Goal: Information Seeking & Learning: Find specific fact

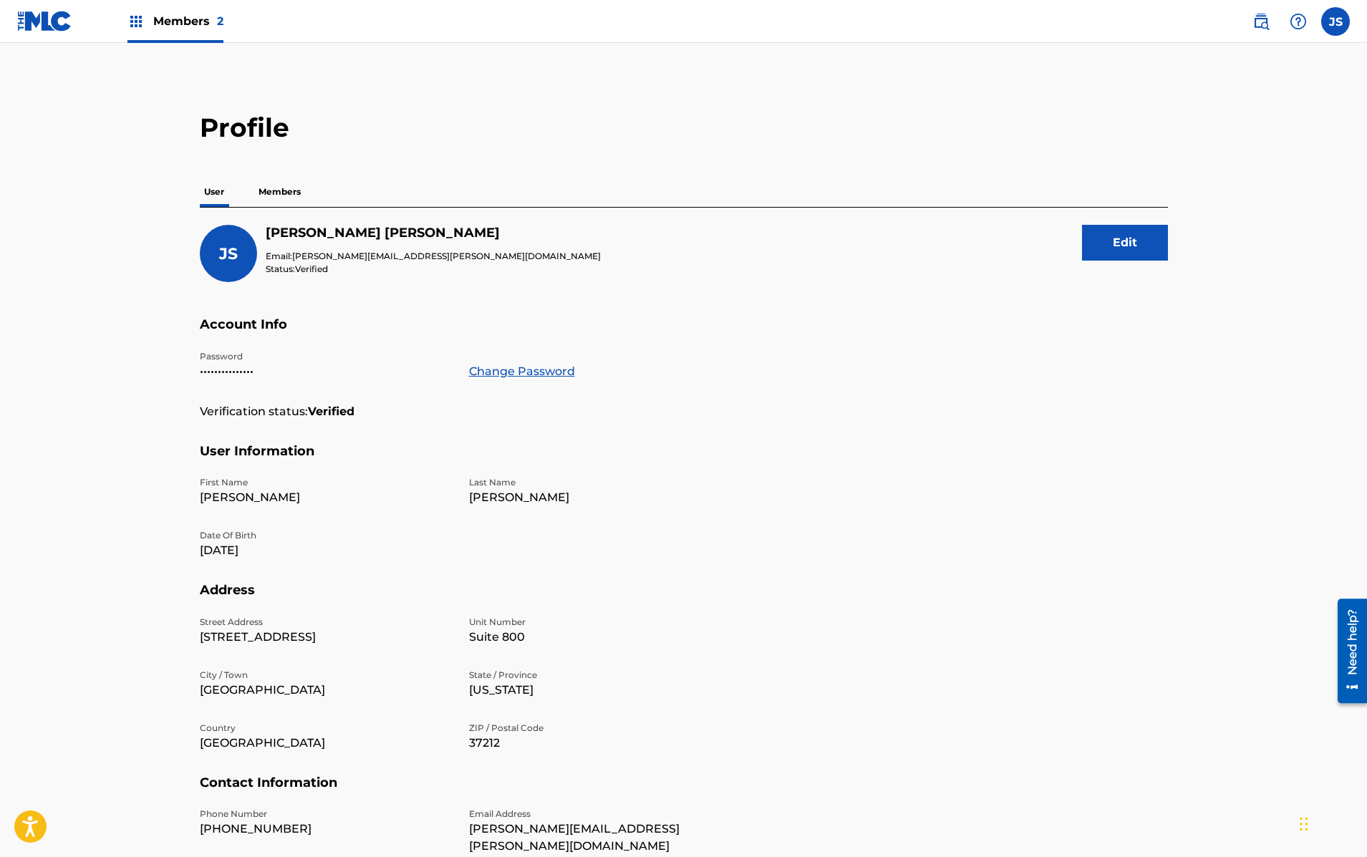
click at [596, 296] on div "JS Jeff Smarr Email: jeff.smarr@sonyatv.com Status: Verified Edit" at bounding box center [684, 271] width 968 height 92
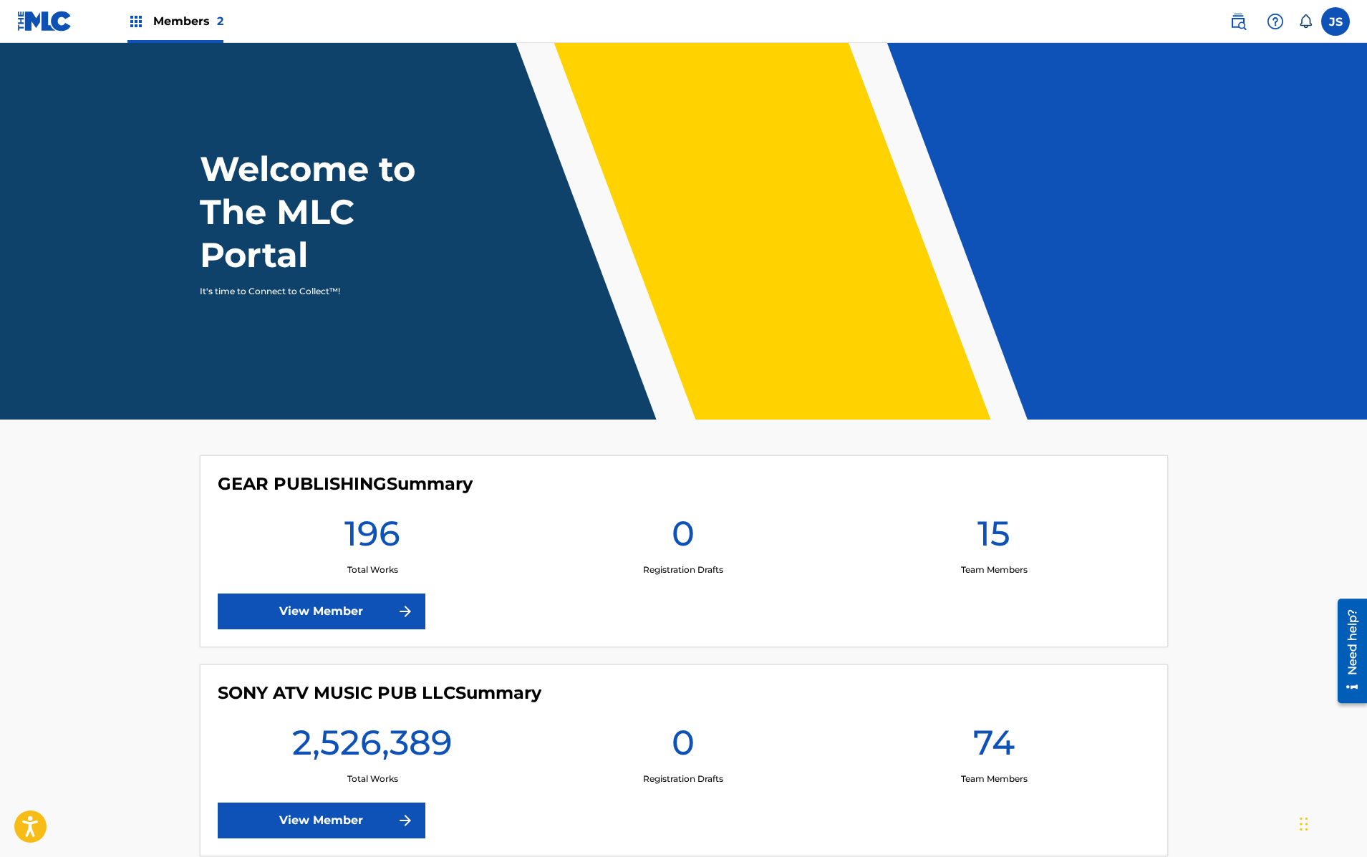
click at [1329, 14] on label at bounding box center [1335, 21] width 29 height 29
click at [1335, 21] on input "JS [PERSON_NAME] [PERSON_NAME][EMAIL_ADDRESS][PERSON_NAME][DOMAIN_NAME] Notific…" at bounding box center [1335, 21] width 0 height 0
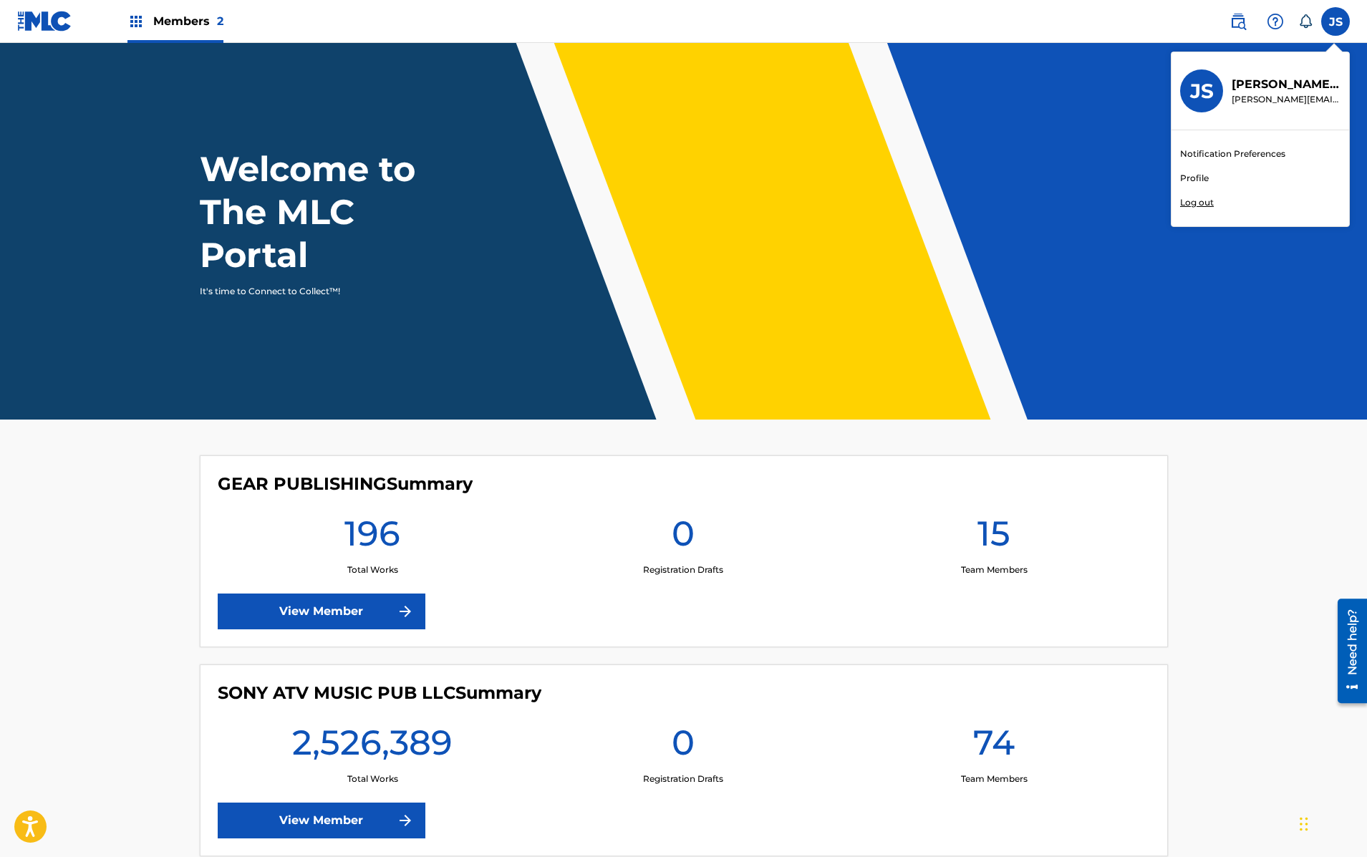
click at [1183, 206] on p "Log out" at bounding box center [1197, 202] width 34 height 13
click at [1335, 21] on input "JS [PERSON_NAME] [PERSON_NAME][EMAIL_ADDRESS][PERSON_NAME][DOMAIN_NAME] Notific…" at bounding box center [1335, 21] width 0 height 0
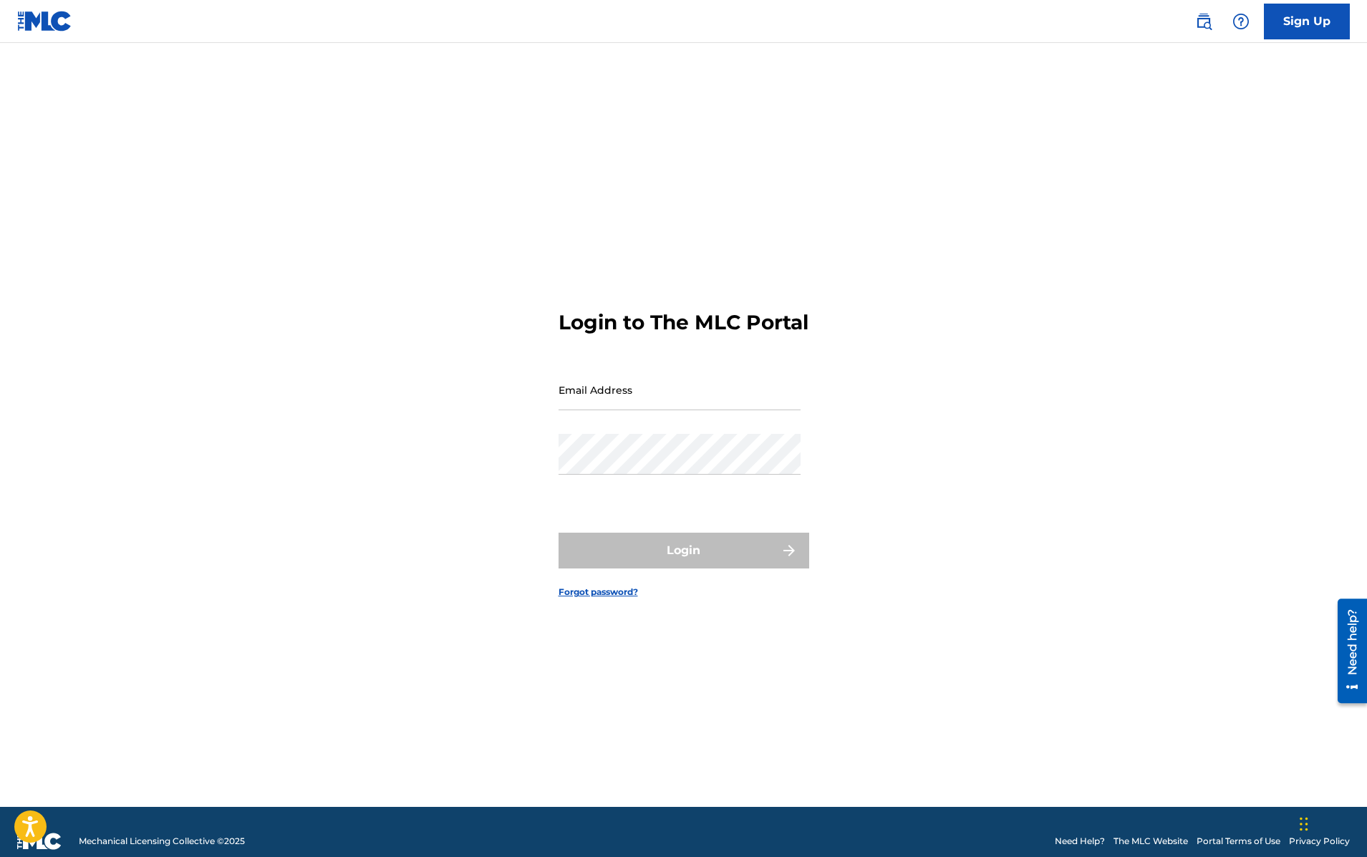
click at [1163, 839] on link "The MLC Website" at bounding box center [1150, 841] width 74 height 13
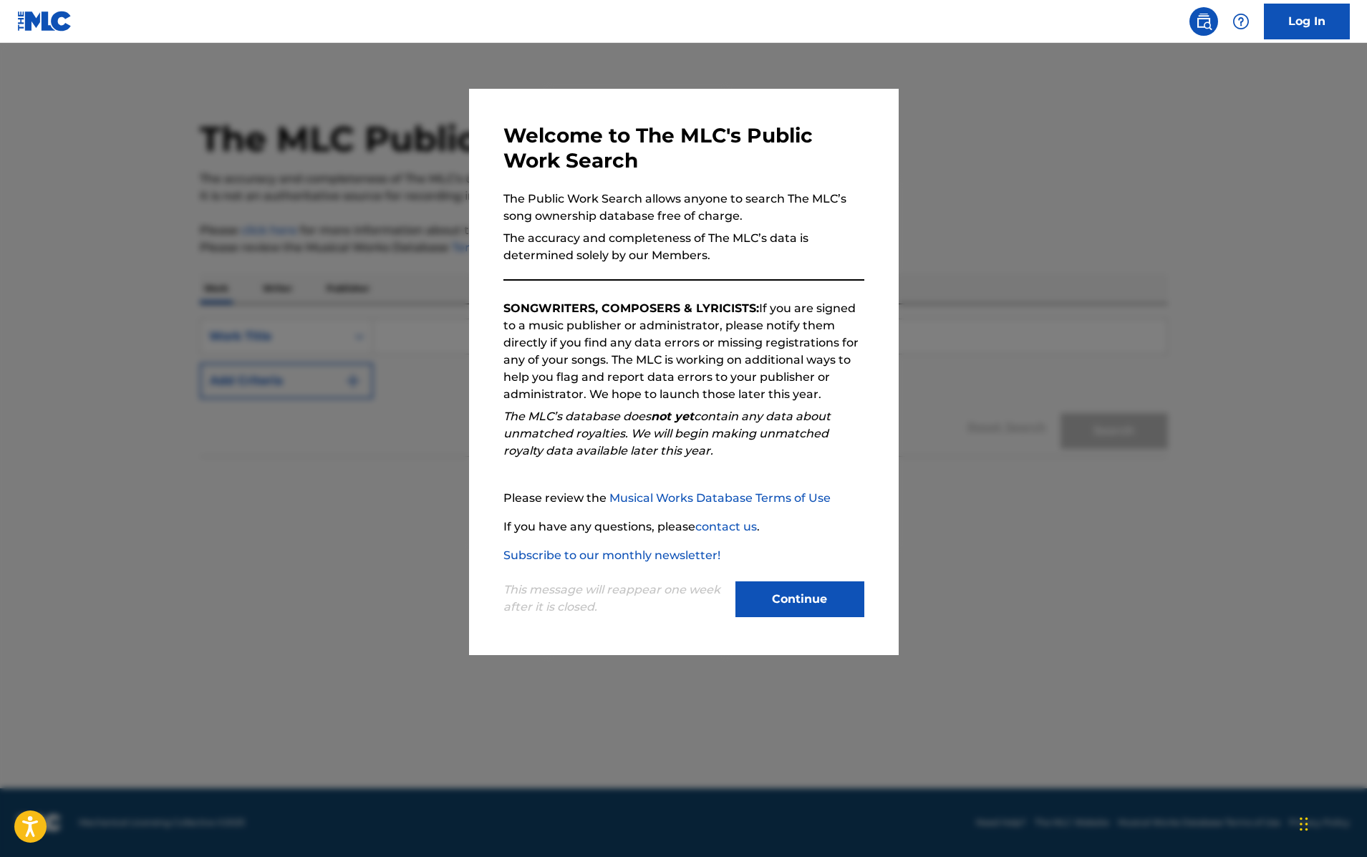
click at [818, 589] on button "Continue" at bounding box center [799, 599] width 129 height 36
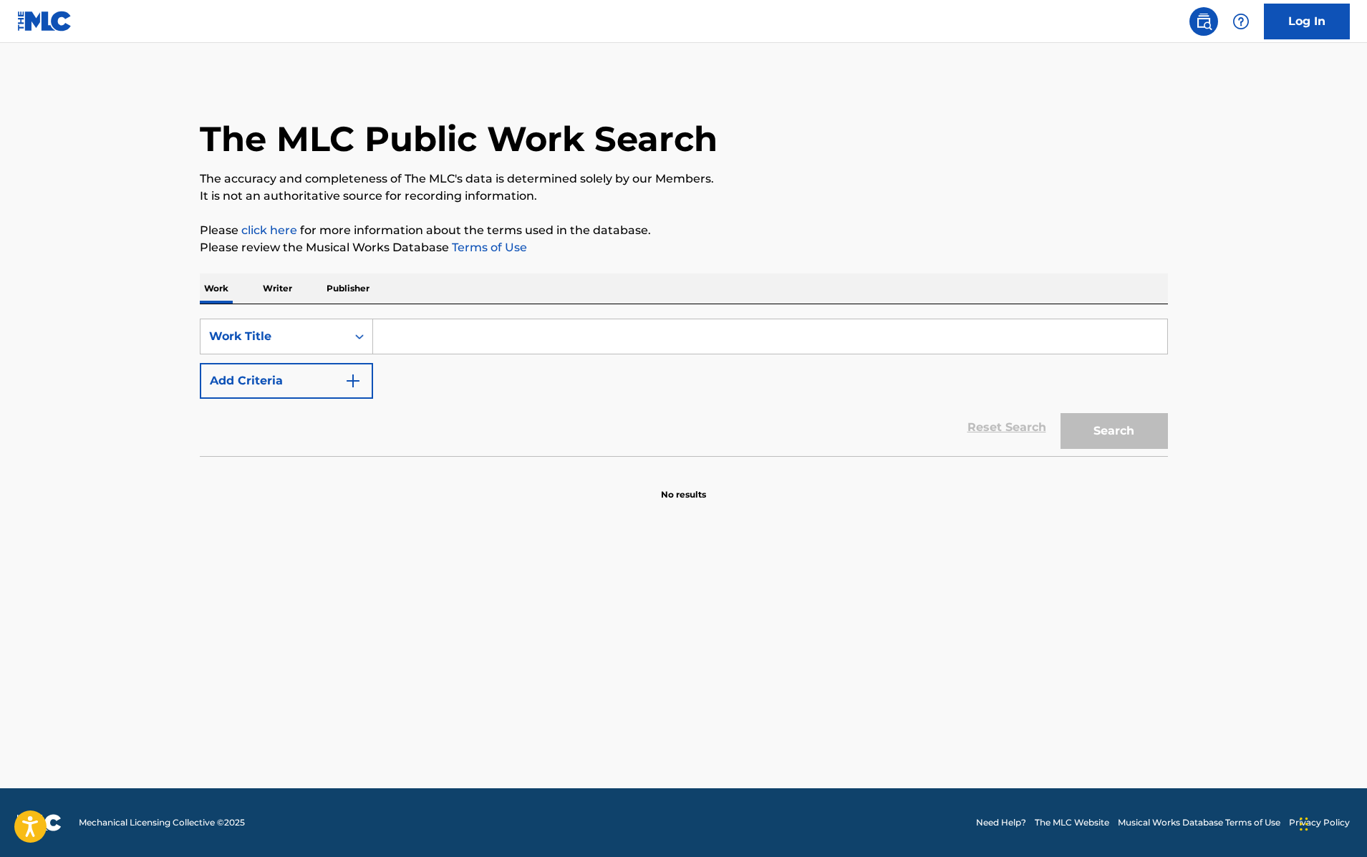
click at [670, 333] on input "Search Form" at bounding box center [770, 336] width 794 height 34
type input "holdin' on to black metal"
click at [1128, 435] on button "Search" at bounding box center [1113, 431] width 107 height 36
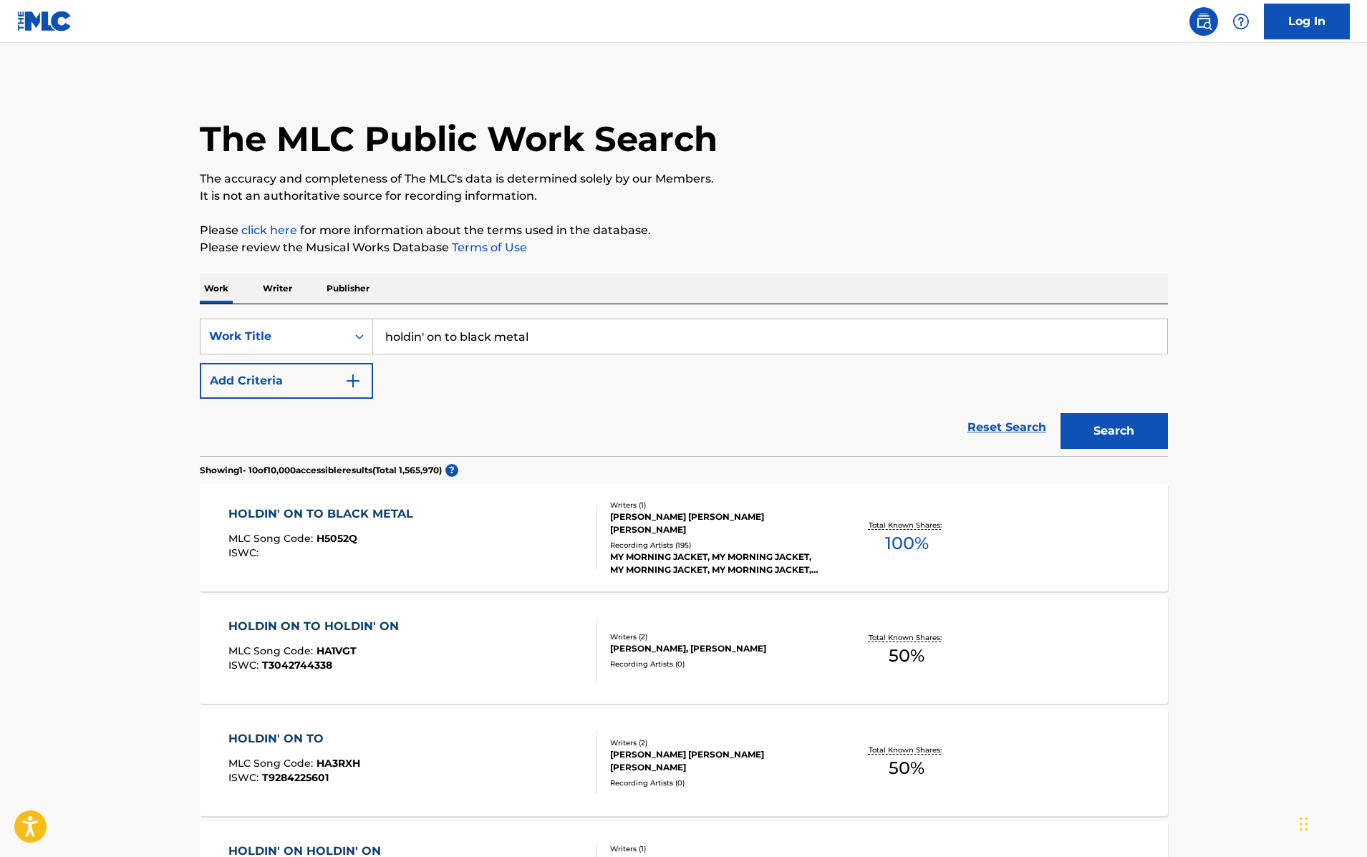
click at [895, 538] on span "100 %" at bounding box center [907, 544] width 44 height 26
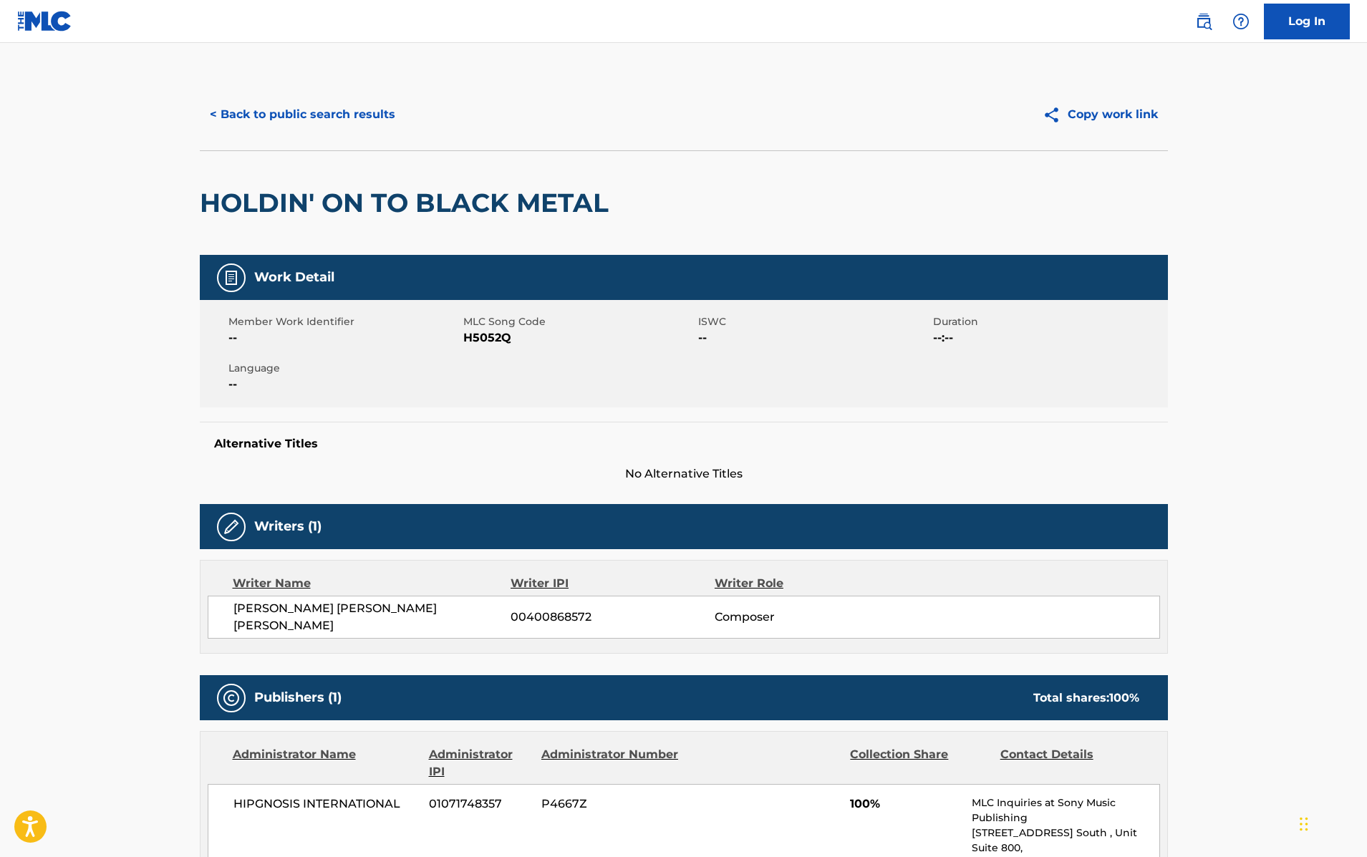
click at [358, 112] on button "< Back to public search results" at bounding box center [303, 115] width 206 height 36
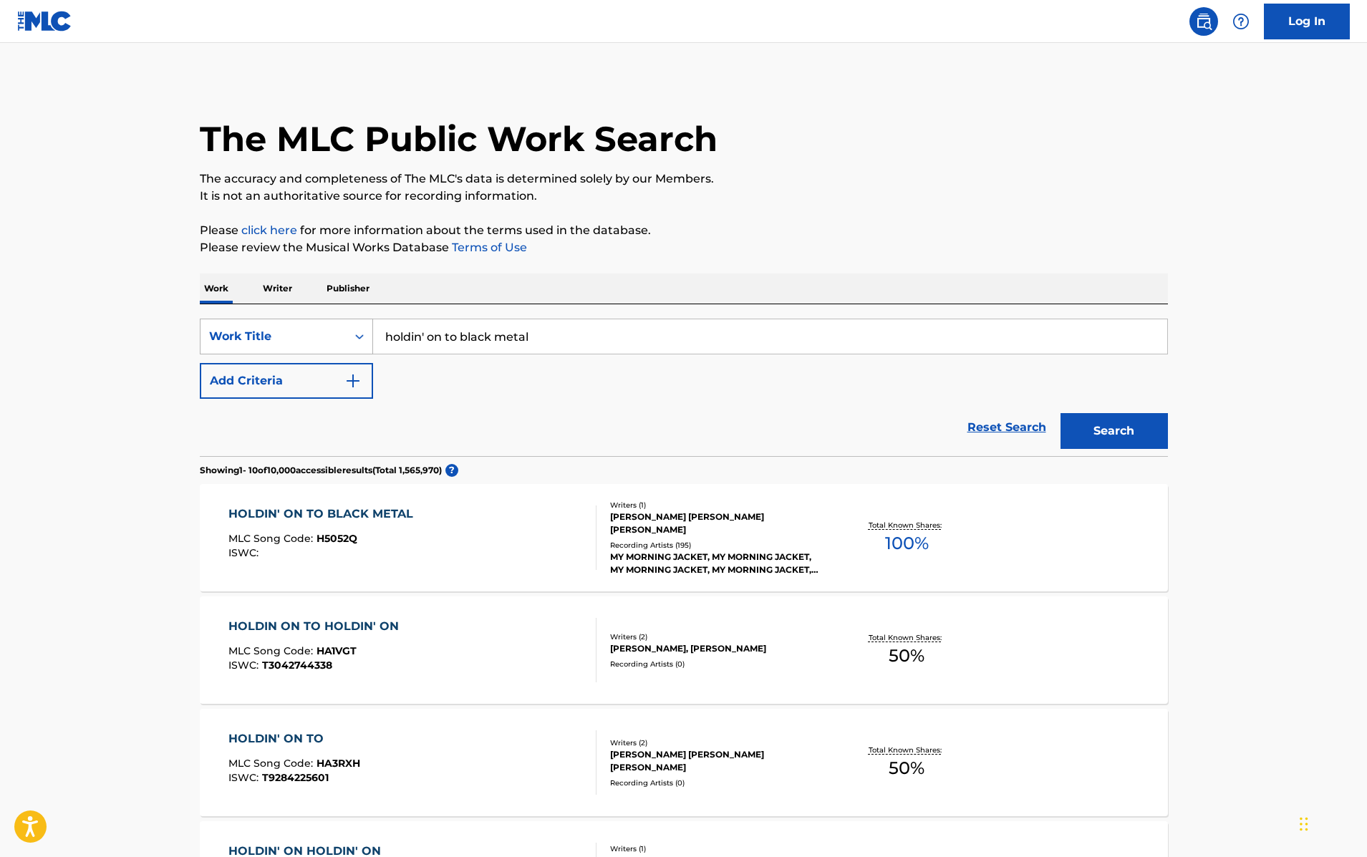
drag, startPoint x: 544, startPoint y: 332, endPoint x: 287, endPoint y: 293, distance: 260.0
click at [287, 319] on div "SearchWithCriteriad947a406-c48a-4a87-ae47-5de32a05f2f3 Work Title holdin' on to…" at bounding box center [684, 337] width 968 height 36
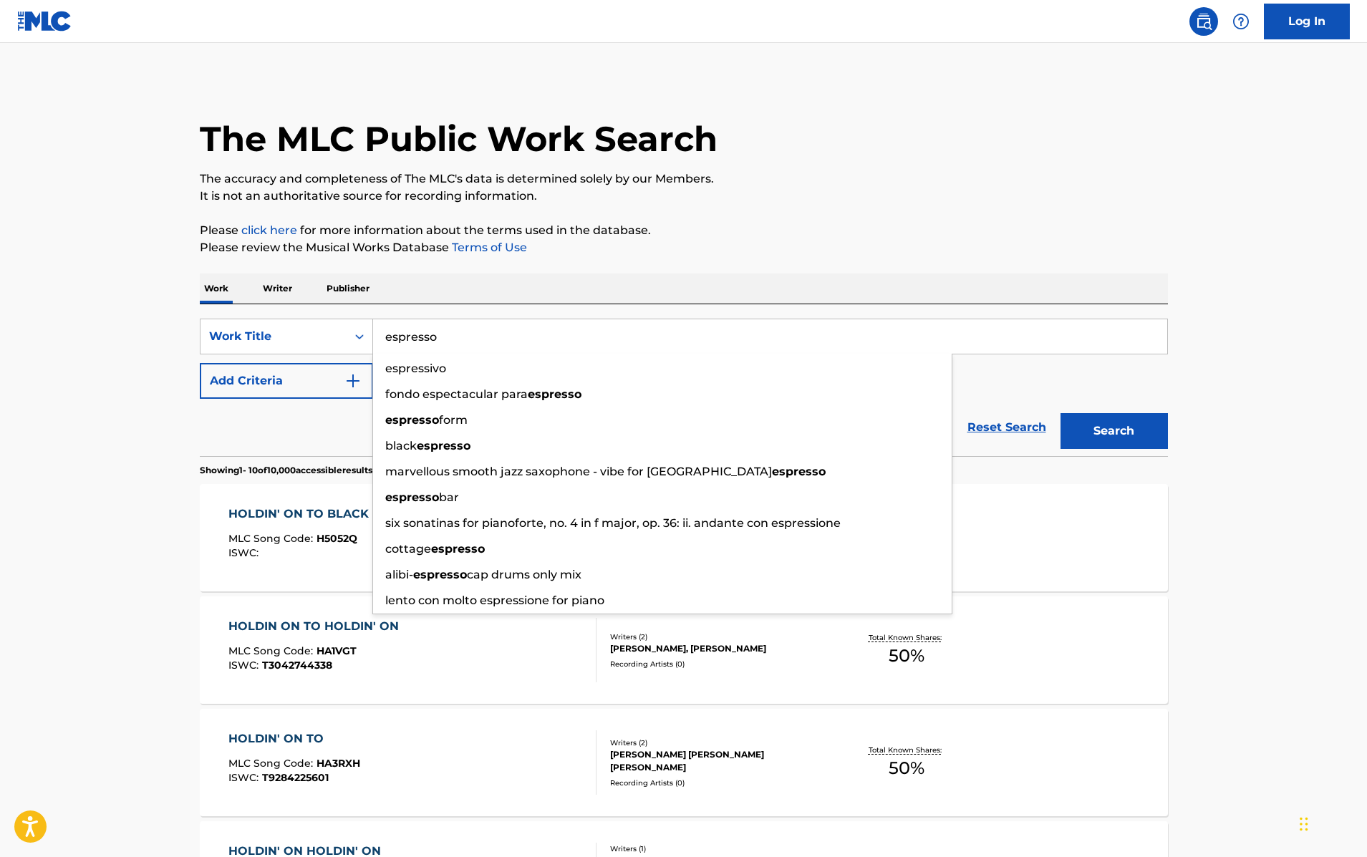
type input "espresso"
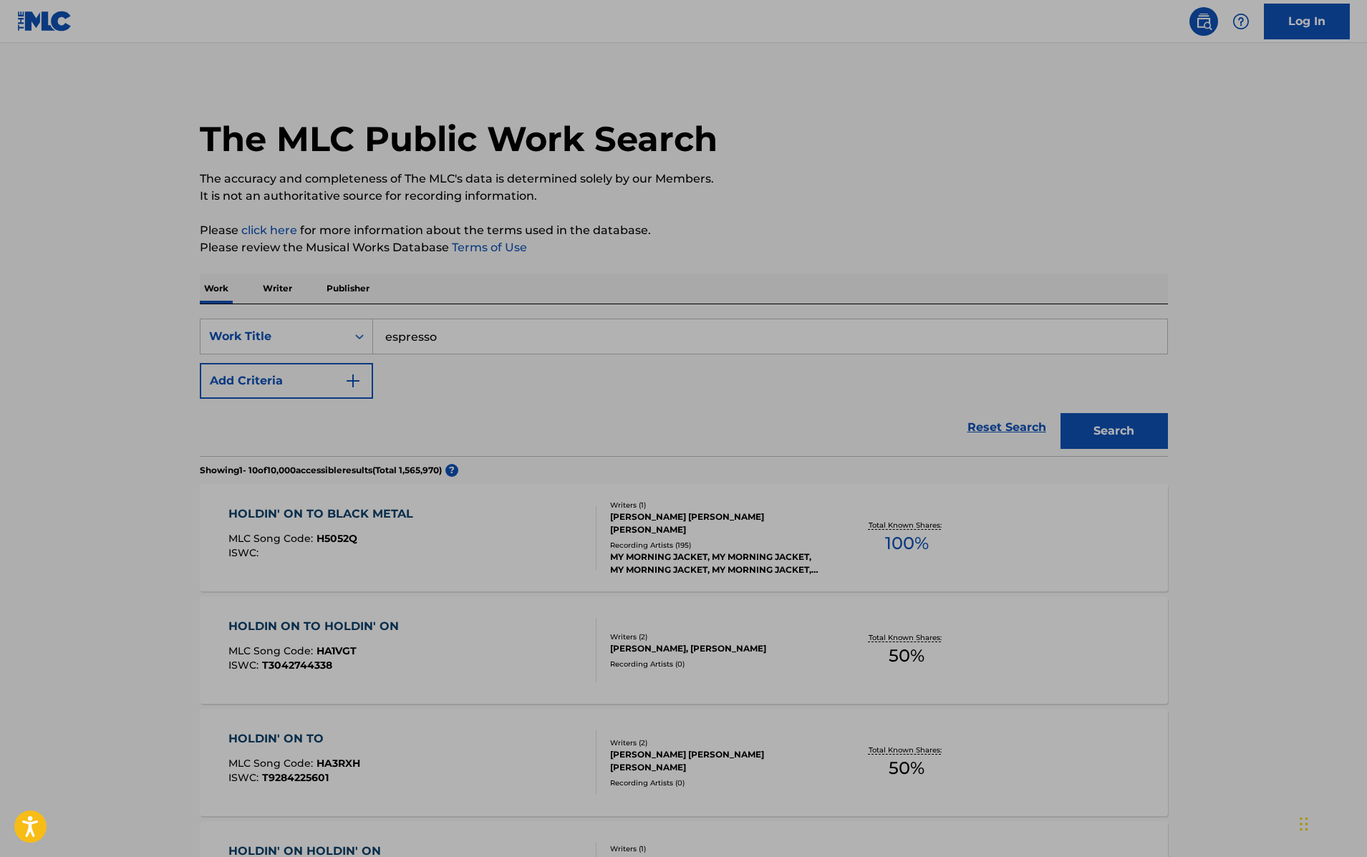
click at [340, 381] on button "Add Criteria" at bounding box center [286, 381] width 173 height 36
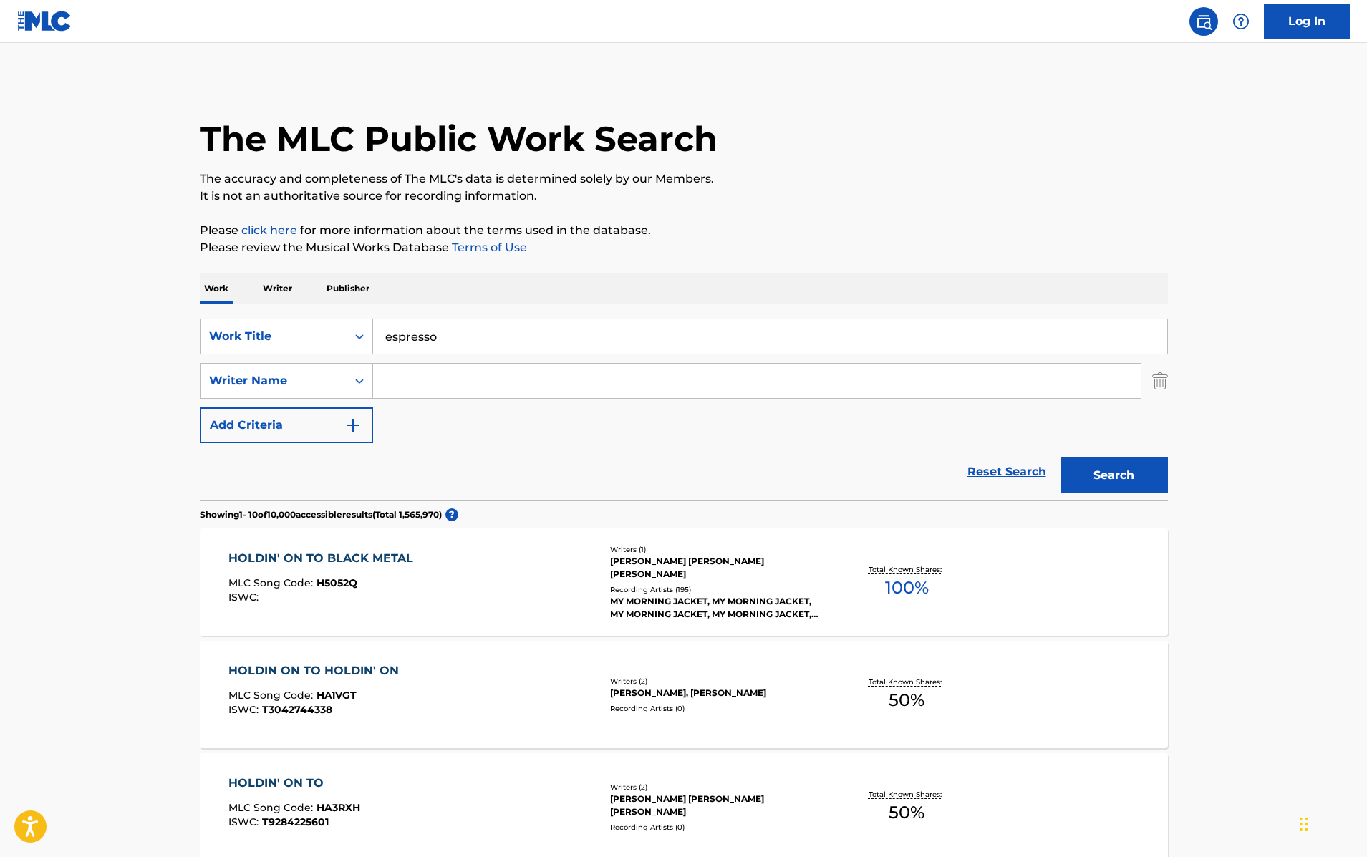
click at [395, 371] on input "Search Form" at bounding box center [757, 381] width 768 height 34
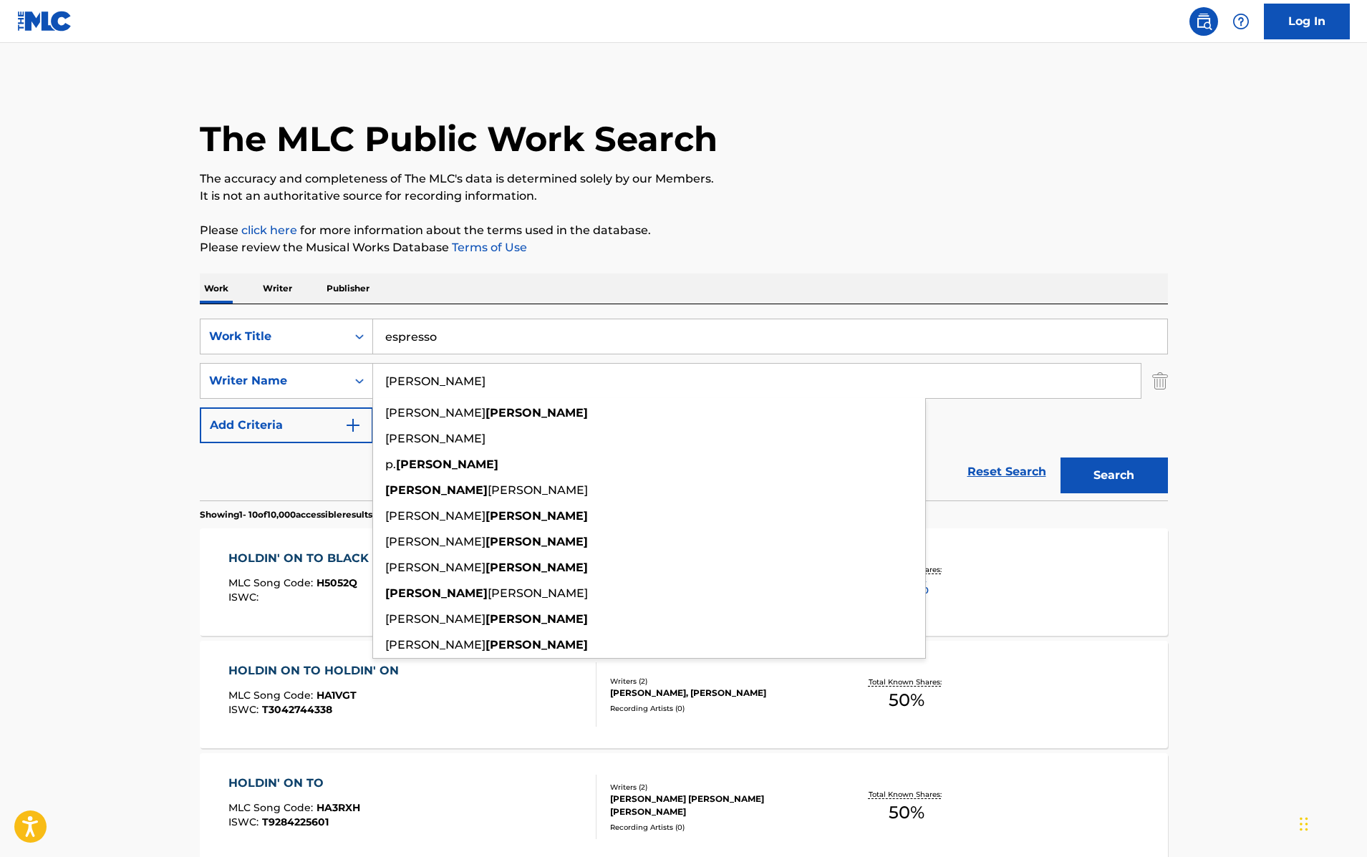
type input "bunetta"
click at [1060, 458] on button "Search" at bounding box center [1113, 476] width 107 height 36
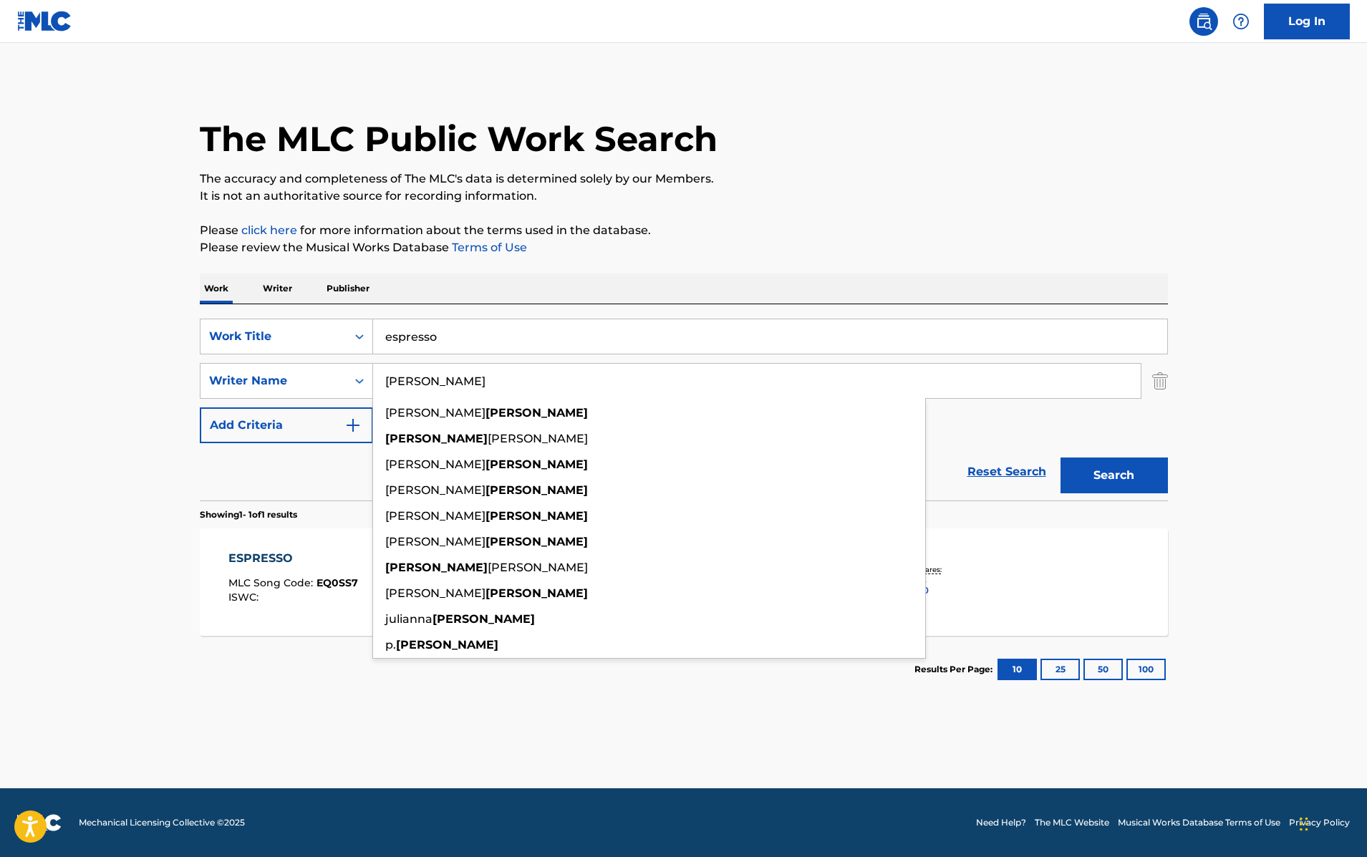
click at [1128, 579] on div "ESPRESSO MLC Song Code : EQ0SS7 ISWC : Writers ( 4 ) JULIAN COLLIN BUNETTA, AMY…" at bounding box center [684, 581] width 968 height 107
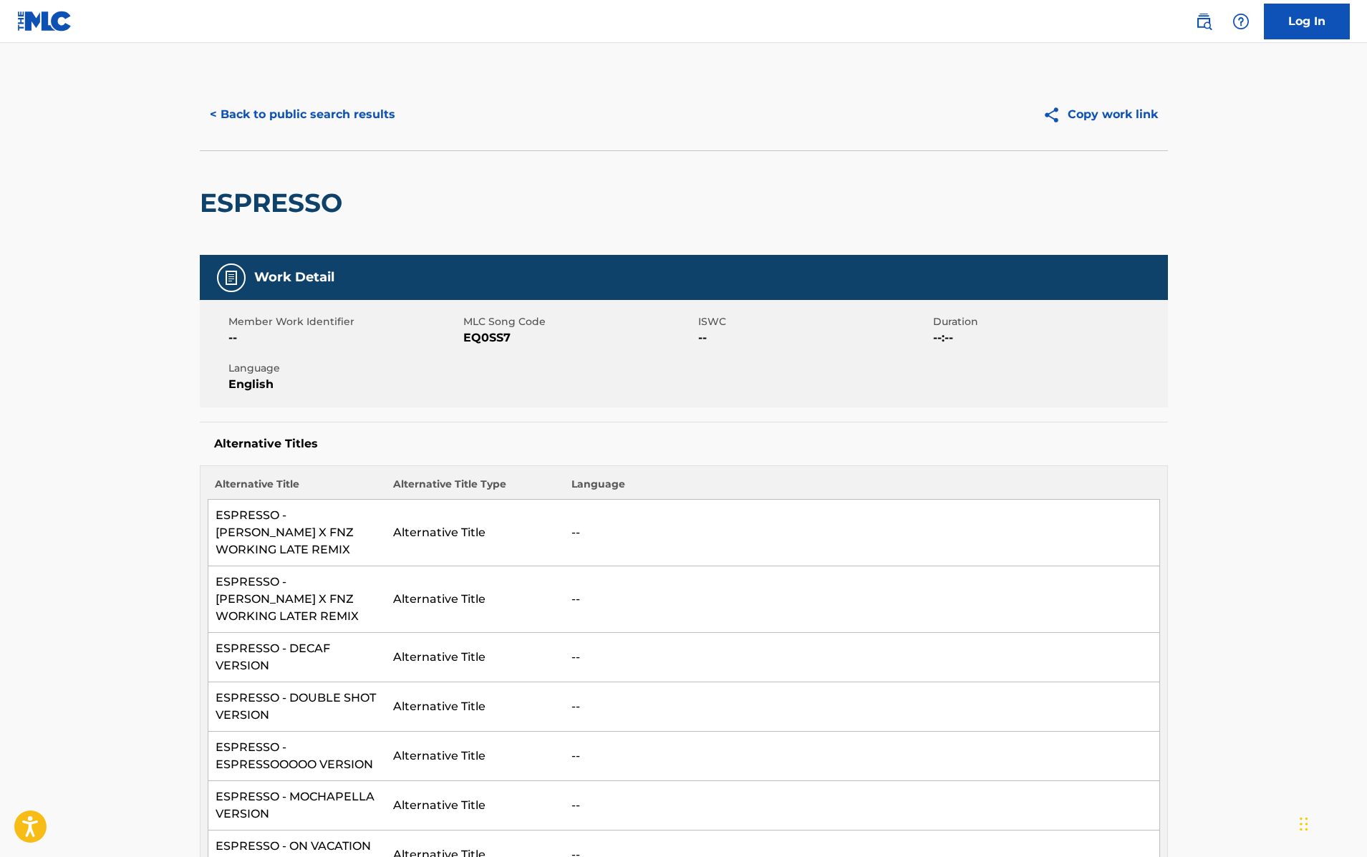
click at [476, 337] on span "EQ0SS7" at bounding box center [578, 337] width 231 height 17
copy span "EQ0SS7"
